Goal: Information Seeking & Learning: Check status

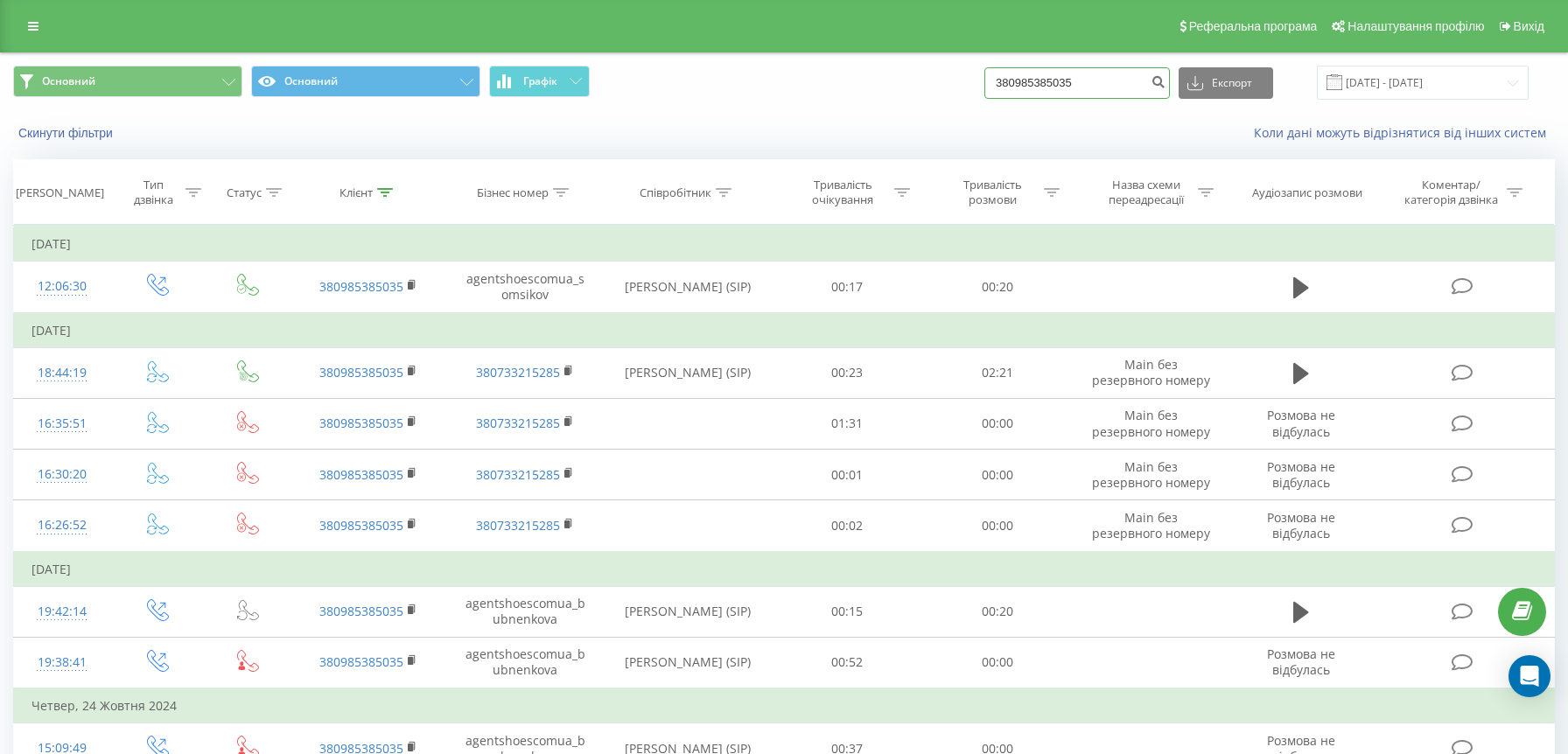
click at [1153, 98] on input "380985385035" at bounding box center [1077, 83] width 185 height 32
paste input "+380963338046"
click at [1045, 99] on input "+380963338046" at bounding box center [1077, 83] width 185 height 32
type input "380963338046"
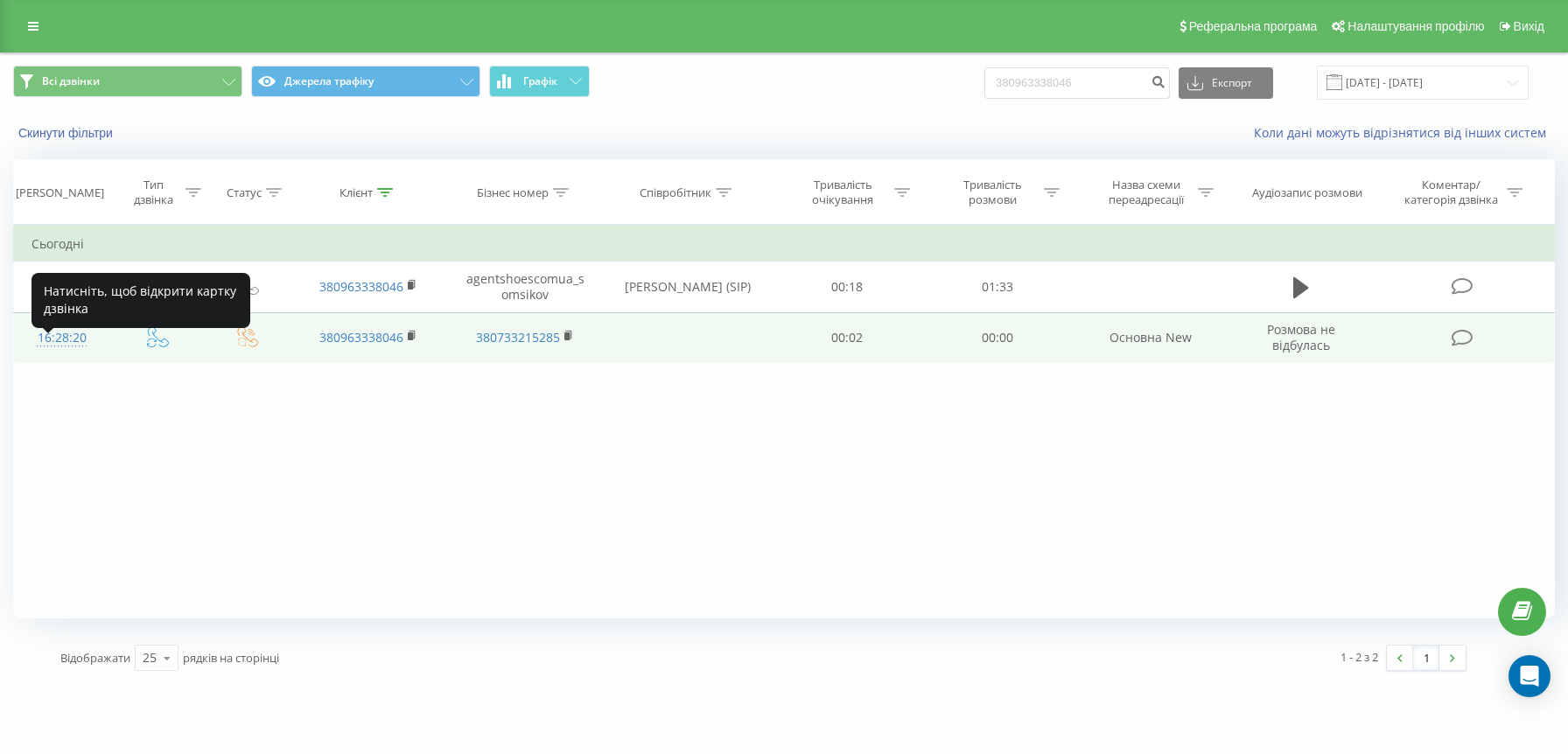
click at [48, 353] on div "16:28:20" at bounding box center [62, 338] width 61 height 34
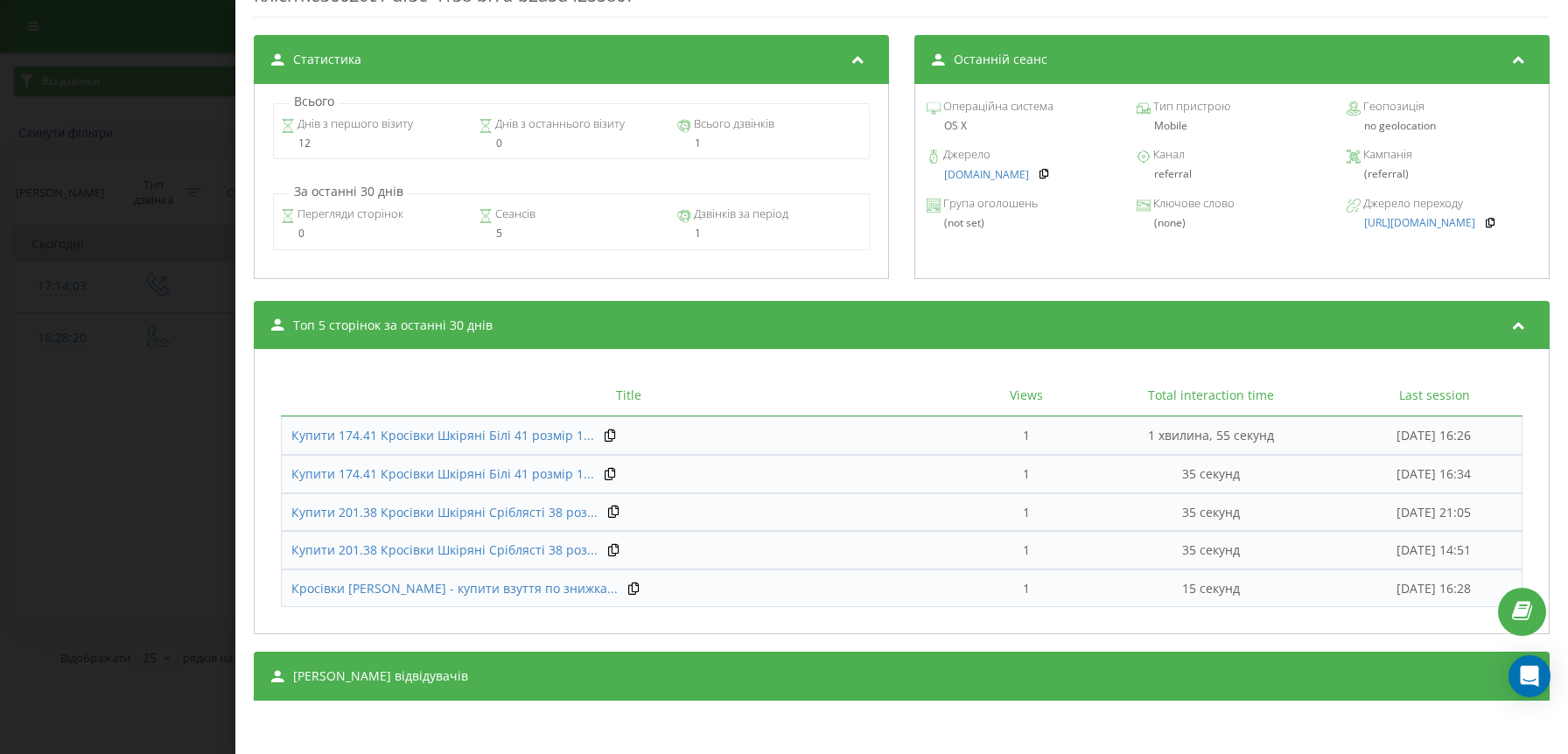
scroll to position [646, 0]
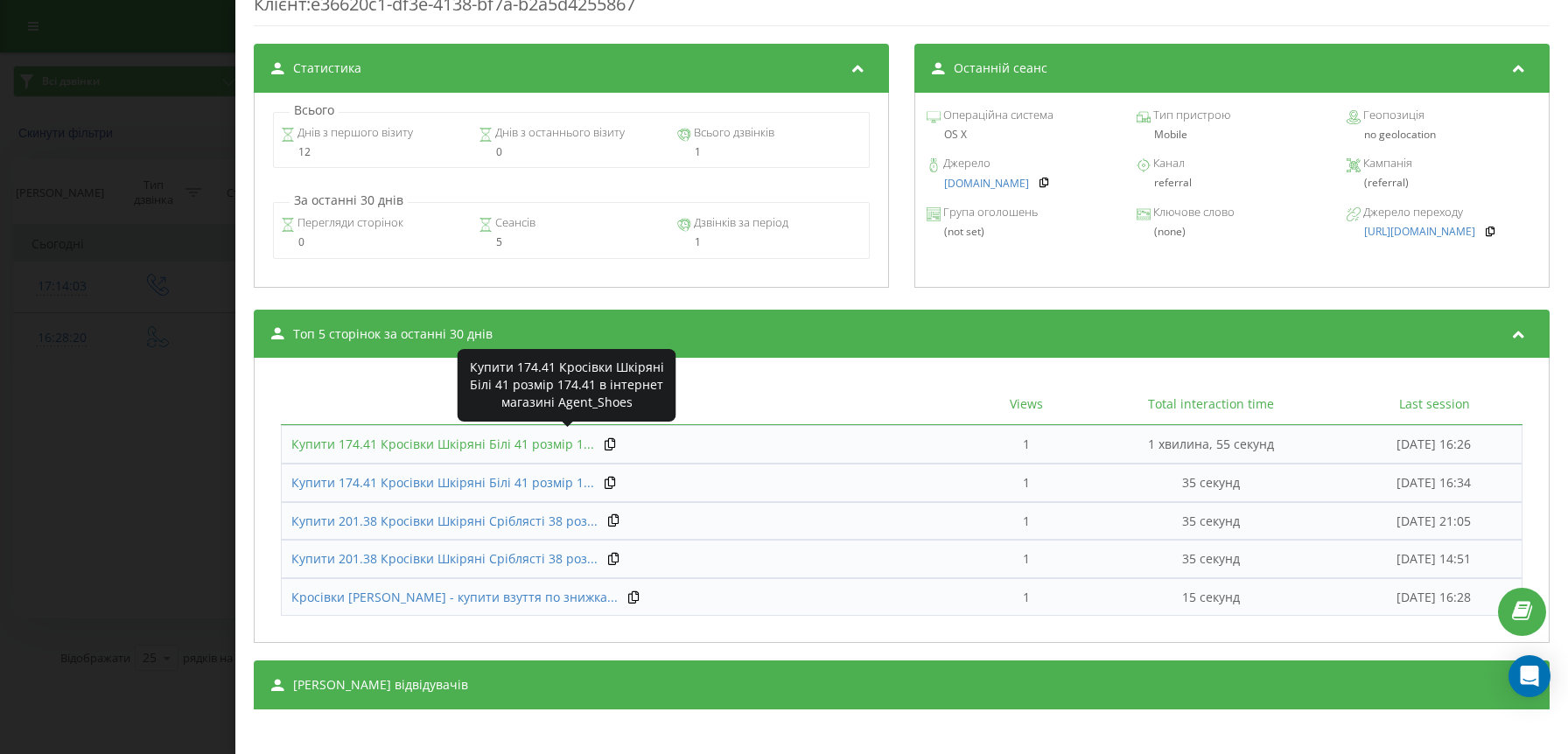
click at [531, 441] on span "Купити 174.41 Кросівки Шкіряні Білі 41 розмір 1..." at bounding box center [442, 444] width 303 height 17
